Goal: Information Seeking & Learning: Learn about a topic

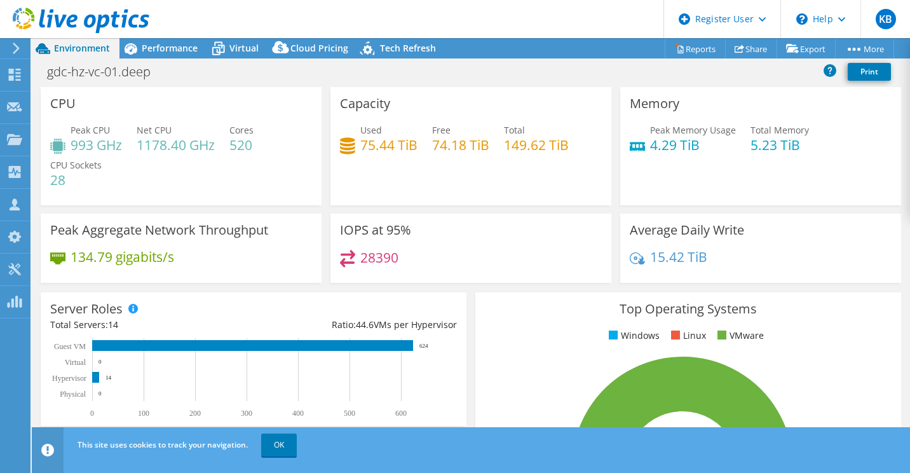
select select "USD"
click at [276, 445] on link "OK" at bounding box center [279, 444] width 36 height 23
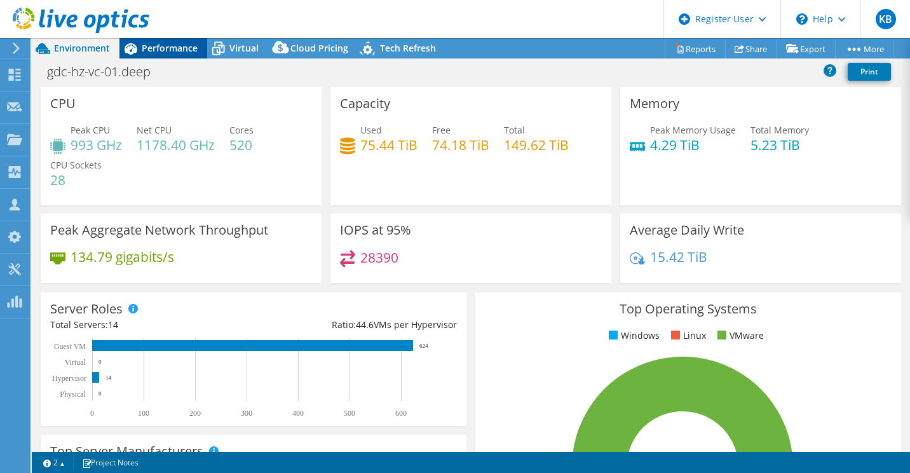
click at [184, 55] on div "Performance" at bounding box center [163, 48] width 88 height 20
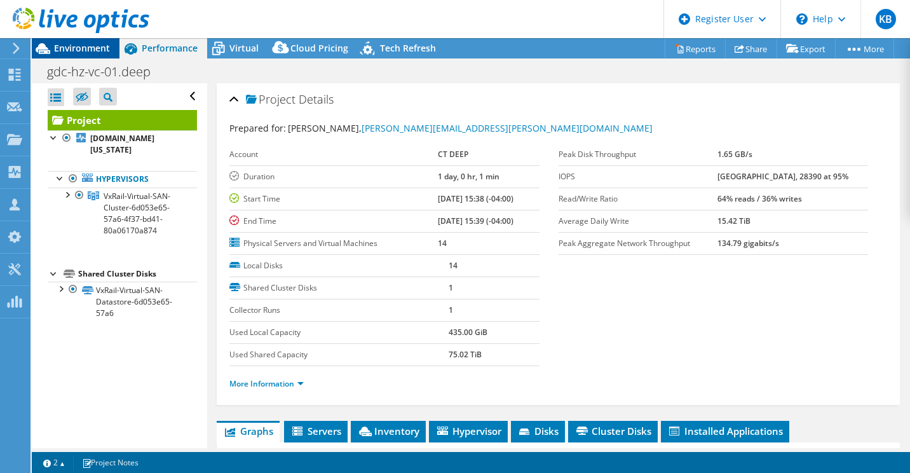
click at [108, 46] on span "Environment" at bounding box center [82, 48] width 56 height 12
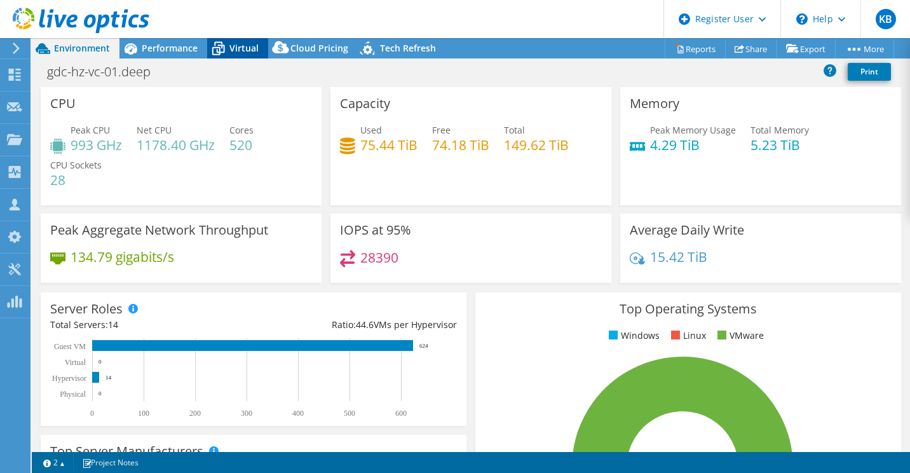
click at [245, 46] on span "Virtual" at bounding box center [243, 48] width 29 height 12
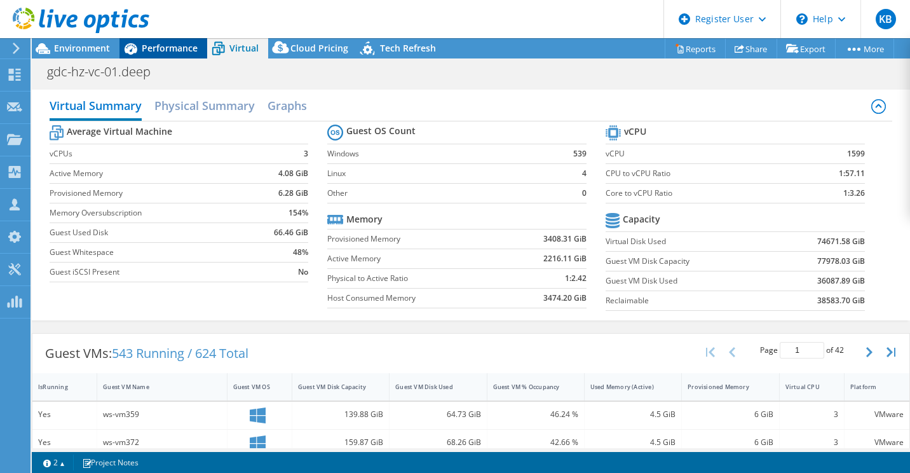
click at [172, 47] on span "Performance" at bounding box center [170, 48] width 56 height 12
